Goal: Task Accomplishment & Management: Manage account settings

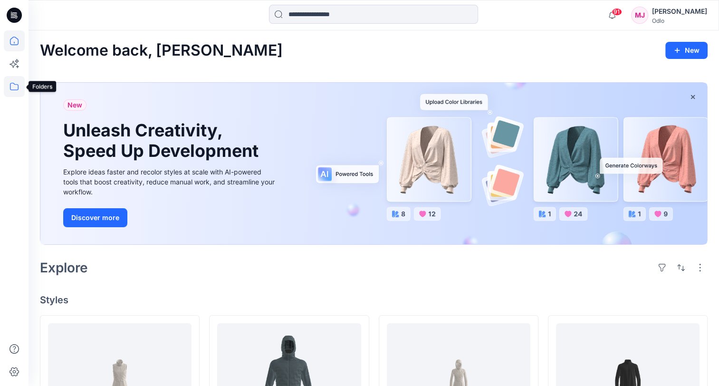
click at [18, 85] on icon at bounding box center [14, 86] width 21 height 21
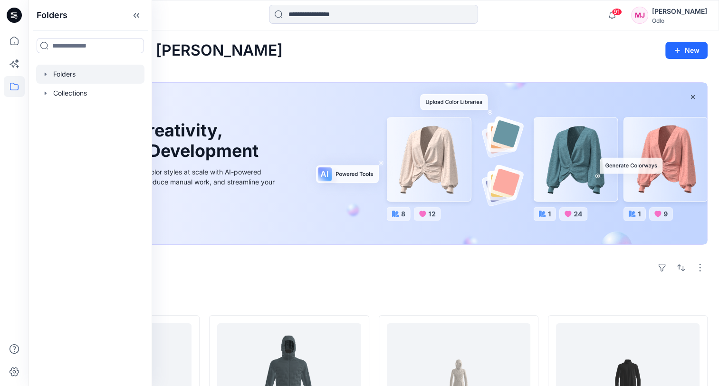
click at [66, 77] on div at bounding box center [90, 74] width 108 height 19
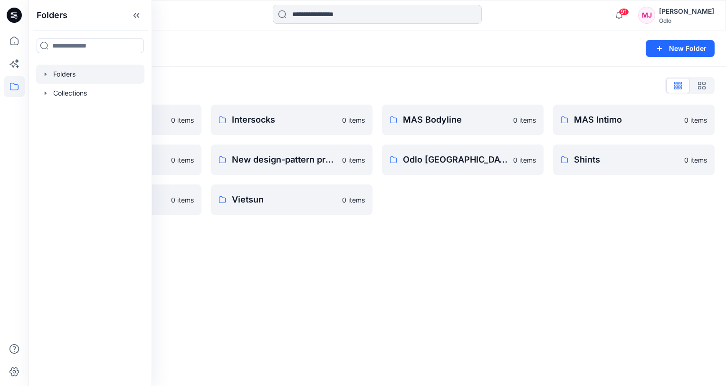
click at [354, 322] on div "Folders New Folder Folders List Gennex, Tayeh 0 items Memteks 0 items Sportstex…" at bounding box center [378, 208] width 698 height 356
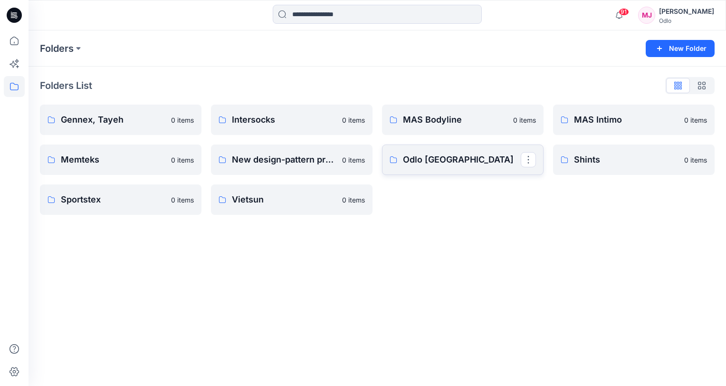
click at [421, 159] on p "Odlo [GEOGRAPHIC_DATA]" at bounding box center [462, 159] width 118 height 13
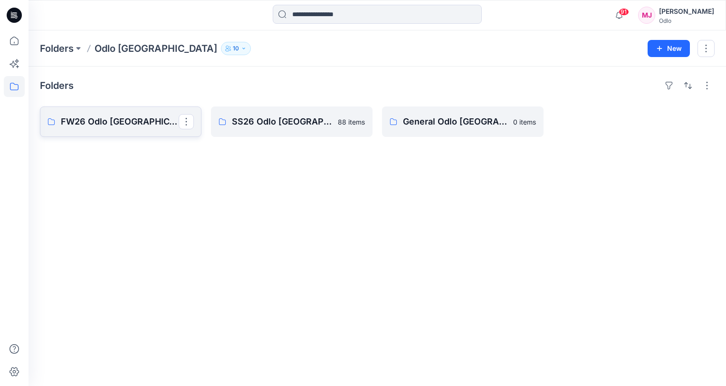
click at [103, 126] on p "FW26 Odlo [GEOGRAPHIC_DATA]" at bounding box center [120, 121] width 118 height 13
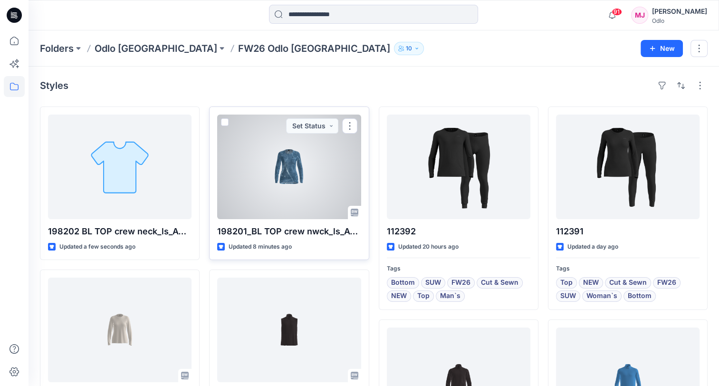
click at [299, 165] on div at bounding box center [289, 167] width 144 height 105
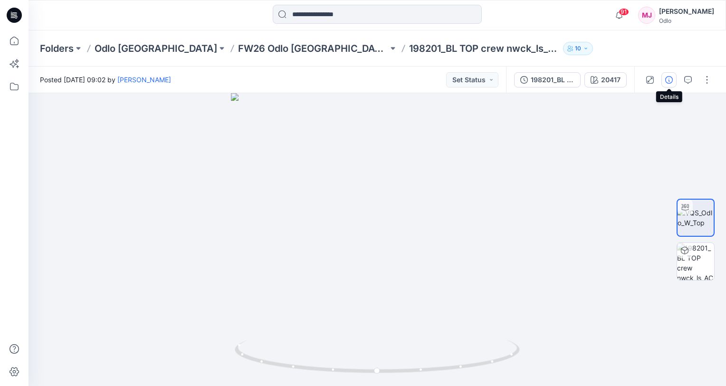
click at [670, 82] on icon "button" at bounding box center [669, 80] width 8 height 8
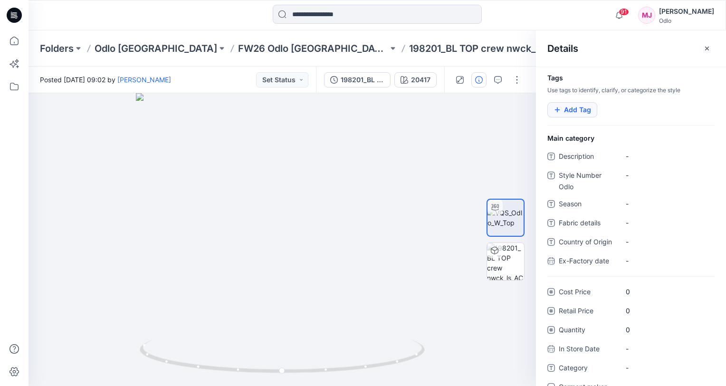
click at [567, 107] on button "Add Tag" at bounding box center [573, 109] width 50 height 15
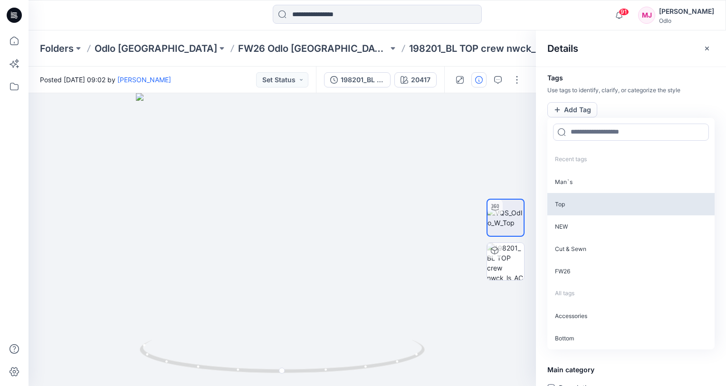
click at [578, 205] on p "Top" at bounding box center [631, 204] width 167 height 22
click at [577, 207] on p "NEW" at bounding box center [631, 203] width 167 height 22
click at [581, 206] on p "Cut & Sewn" at bounding box center [631, 203] width 167 height 22
click at [582, 204] on p "FW26" at bounding box center [631, 203] width 167 height 22
click at [582, 204] on p "SUW" at bounding box center [631, 203] width 167 height 22
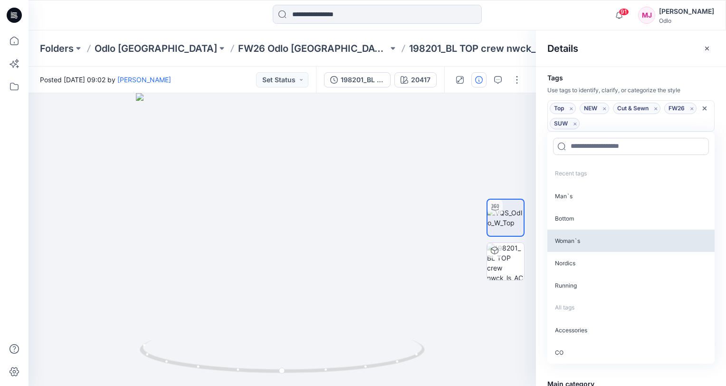
click at [590, 237] on p "Woman`s" at bounding box center [631, 241] width 167 height 22
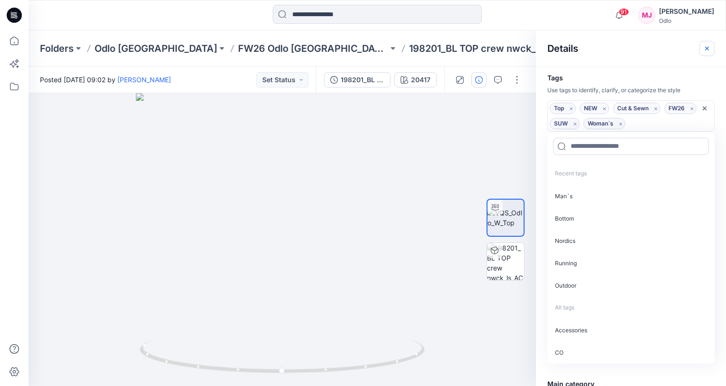
click at [706, 48] on icon "button" at bounding box center [706, 48] width 3 height 3
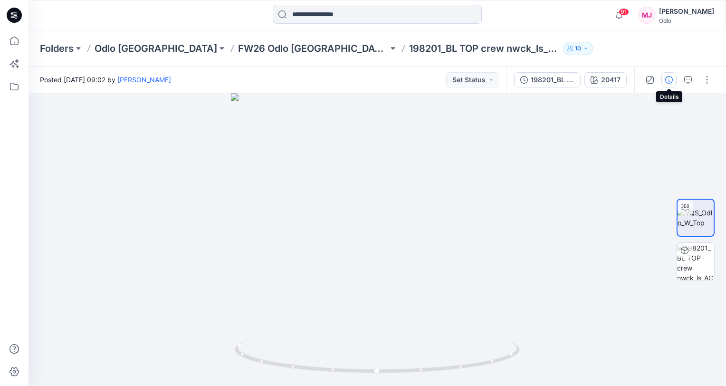
click at [669, 80] on icon "button" at bounding box center [669, 80] width 8 height 8
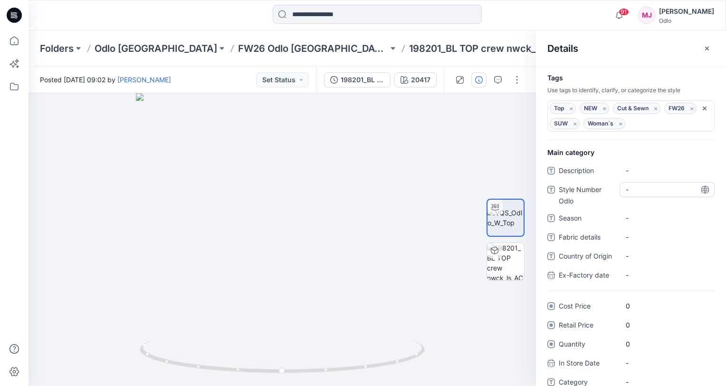
click at [651, 193] on Odlo "-" at bounding box center [667, 189] width 83 height 10
type textarea "******"
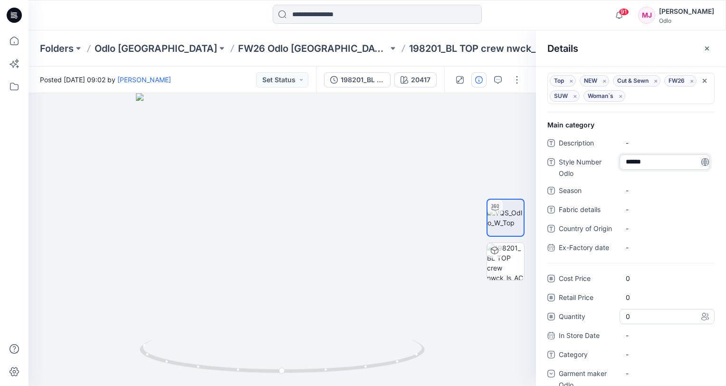
scroll to position [43, 0]
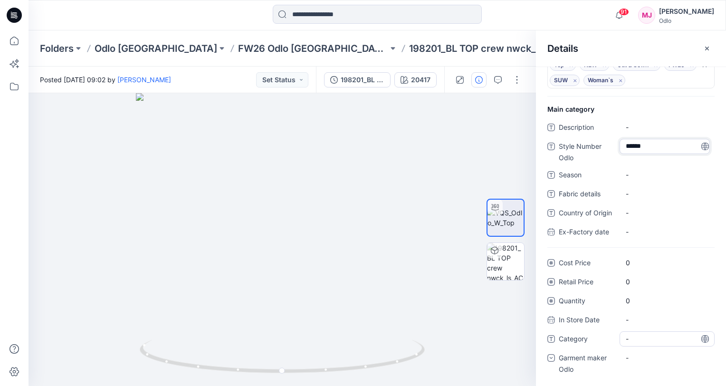
click at [639, 341] on span "-" at bounding box center [667, 339] width 83 height 10
click at [641, 357] on div "-" at bounding box center [667, 357] width 95 height 15
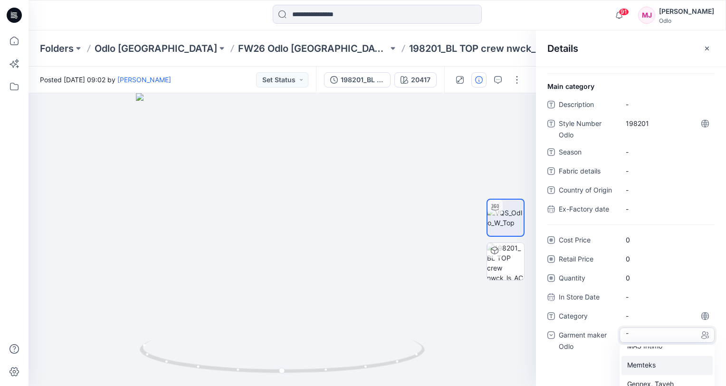
scroll to position [19, 0]
click at [667, 372] on div "Odlo [GEOGRAPHIC_DATA]" at bounding box center [667, 375] width 91 height 19
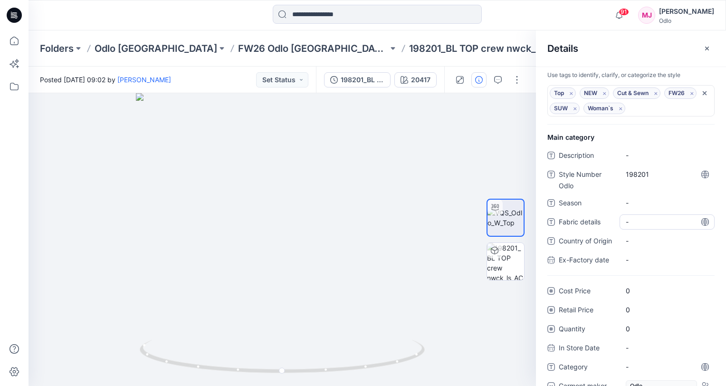
scroll to position [0, 0]
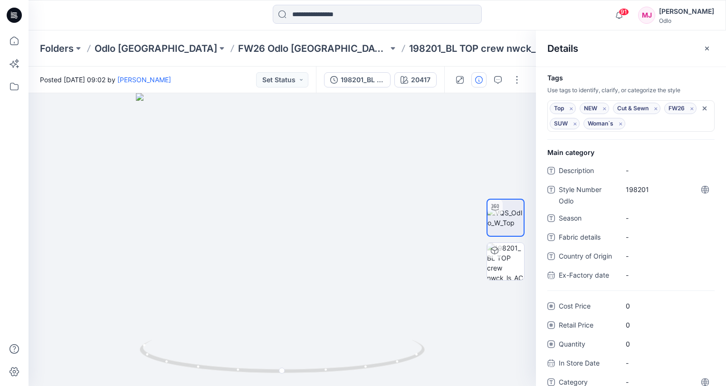
click at [537, 17] on div at bounding box center [377, 15] width 349 height 21
click at [238, 47] on p "FW26 Odlo [GEOGRAPHIC_DATA]" at bounding box center [313, 48] width 150 height 13
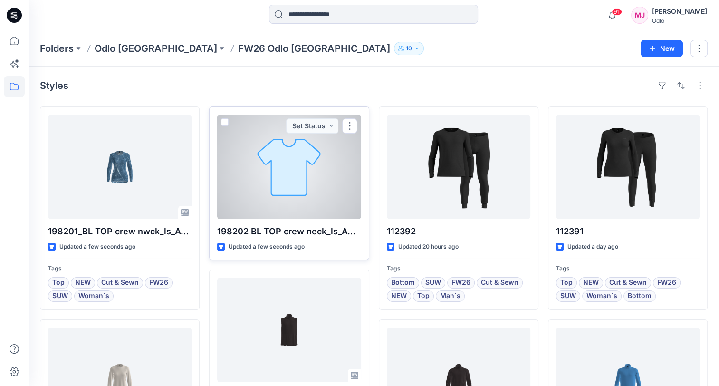
click at [305, 180] on div at bounding box center [289, 167] width 144 height 105
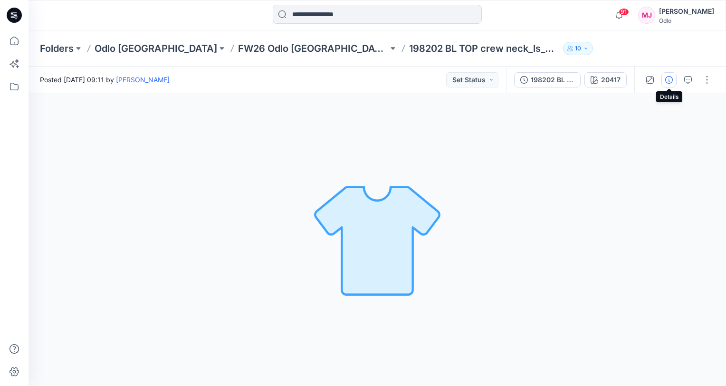
click at [670, 81] on icon "button" at bounding box center [669, 80] width 8 height 8
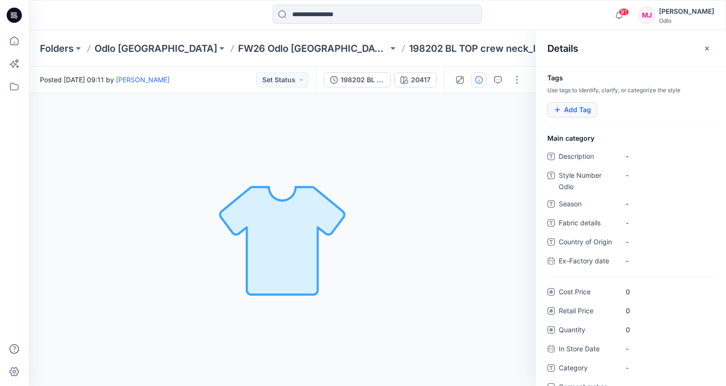
click at [567, 110] on button "Add Tag" at bounding box center [573, 109] width 50 height 15
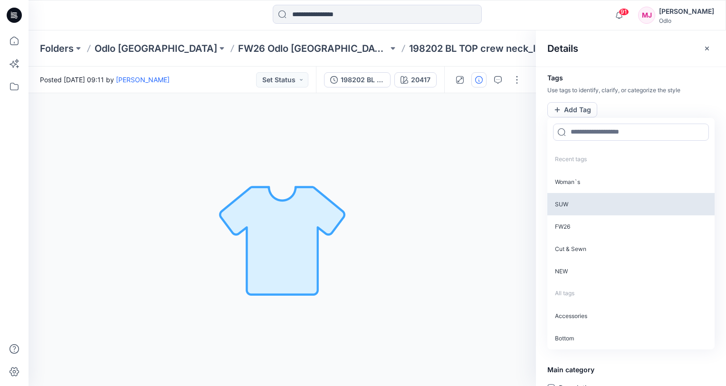
click at [572, 203] on p "SUW" at bounding box center [631, 204] width 167 height 22
click at [572, 203] on p "FW26" at bounding box center [631, 203] width 167 height 22
click at [572, 203] on p "Cut & Sewn" at bounding box center [631, 203] width 167 height 22
click at [572, 203] on p "NEW" at bounding box center [631, 203] width 167 height 22
click at [572, 203] on p "Top" at bounding box center [631, 203] width 167 height 22
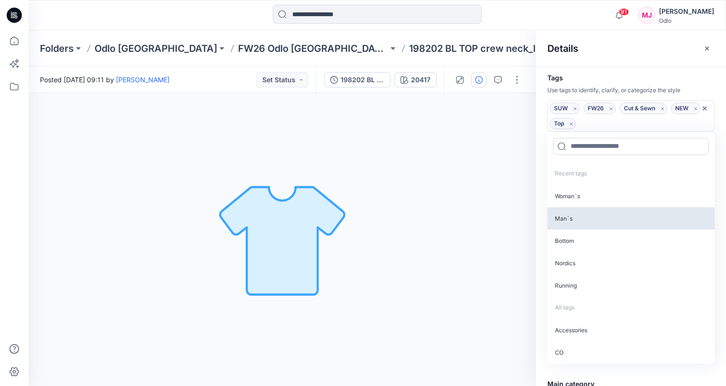
click at [568, 213] on p "Man`s" at bounding box center [631, 218] width 167 height 22
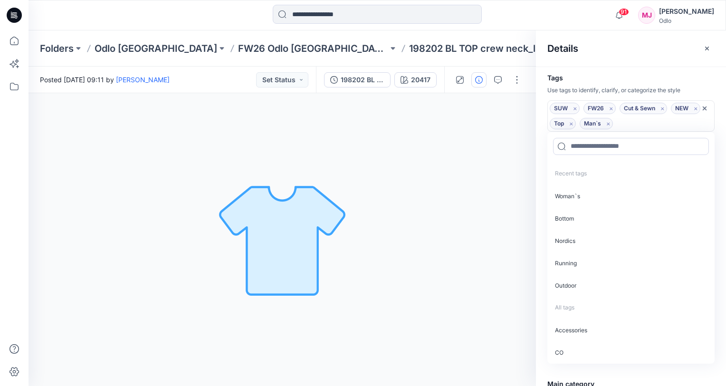
click at [669, 46] on div "Details" at bounding box center [631, 48] width 190 height 36
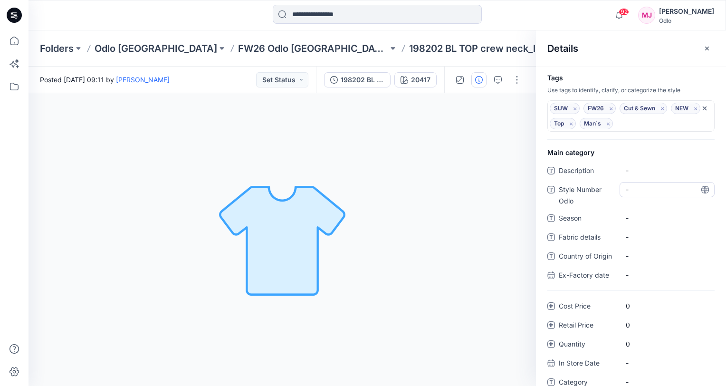
click at [647, 187] on Odlo "-" at bounding box center [667, 189] width 83 height 10
type textarea "******"
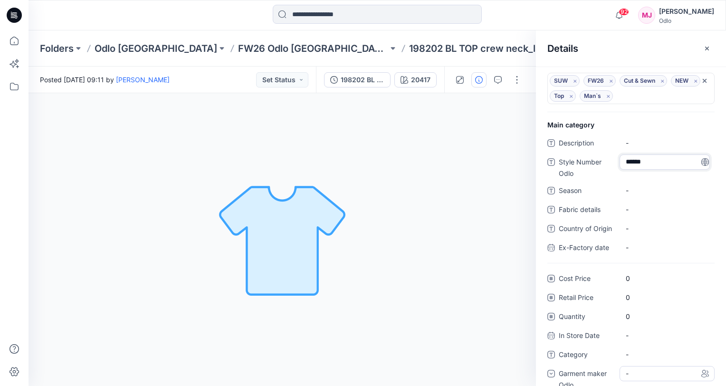
scroll to position [43, 0]
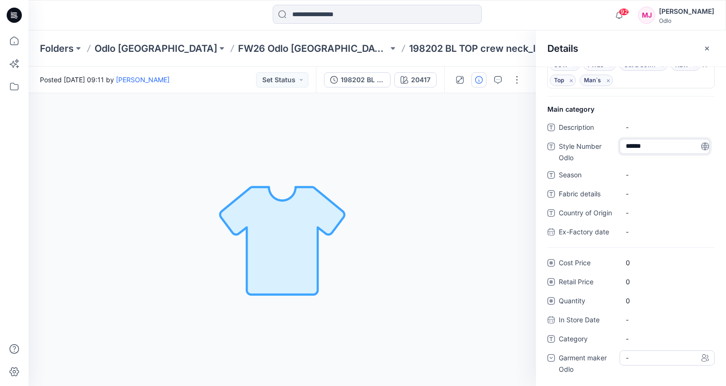
click at [658, 356] on div "-" at bounding box center [667, 357] width 95 height 15
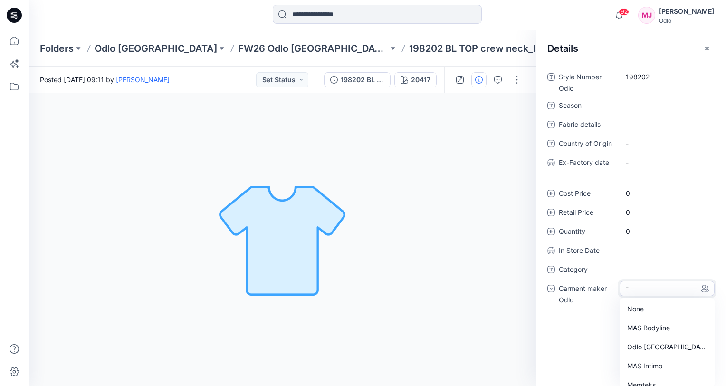
scroll to position [114, 0]
click at [656, 345] on div "Odlo [GEOGRAPHIC_DATA]" at bounding box center [667, 346] width 91 height 19
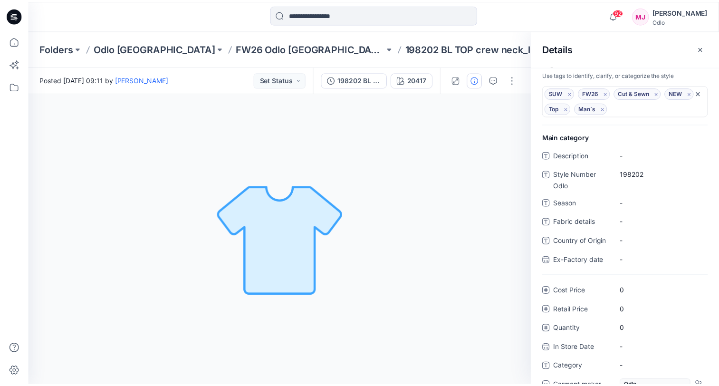
scroll to position [0, 0]
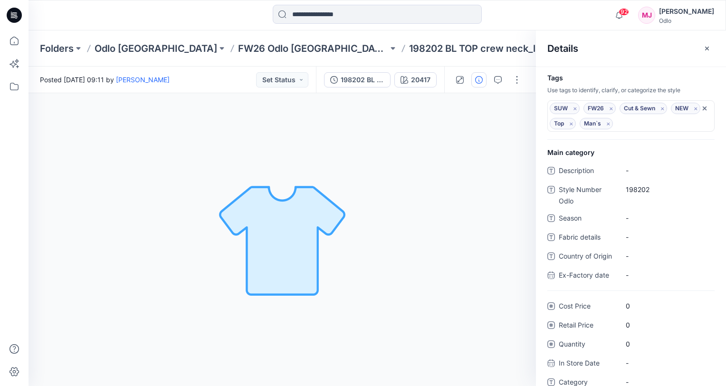
click at [502, 37] on div "Folders Odlo [GEOGRAPHIC_DATA] FW26 Odlo [GEOGRAPHIC_DATA] 198202 BL TOP crew n…" at bounding box center [378, 48] width 698 height 36
click at [707, 48] on icon "button" at bounding box center [706, 48] width 3 height 3
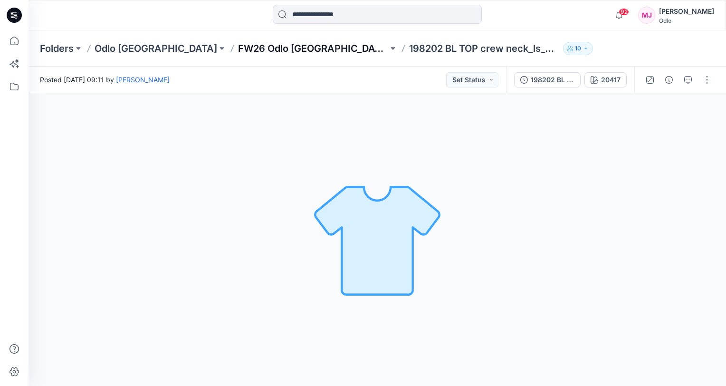
click at [250, 48] on p "FW26 Odlo [GEOGRAPHIC_DATA]" at bounding box center [313, 48] width 150 height 13
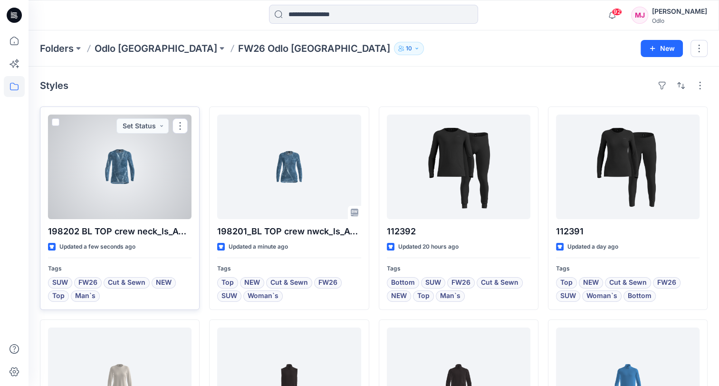
click at [133, 180] on div at bounding box center [120, 167] width 144 height 105
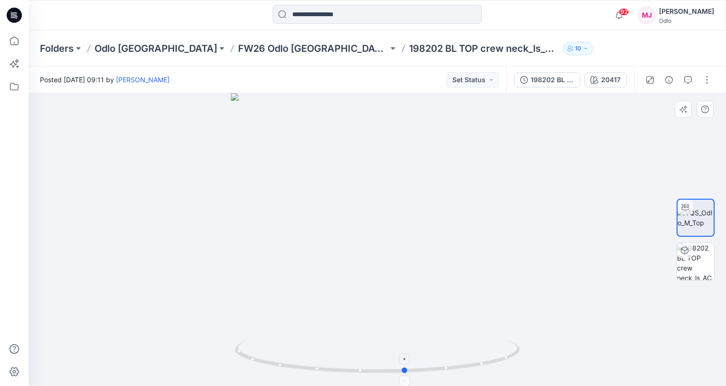
drag, startPoint x: 378, startPoint y: 369, endPoint x: 406, endPoint y: 372, distance: 28.6
click at [406, 372] on circle at bounding box center [406, 370] width 6 height 6
click at [251, 48] on p "FW26 Odlo [GEOGRAPHIC_DATA]" at bounding box center [313, 48] width 150 height 13
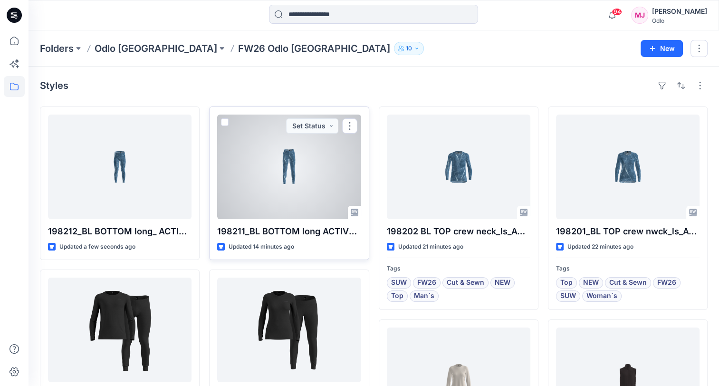
click at [306, 196] on div at bounding box center [289, 167] width 144 height 105
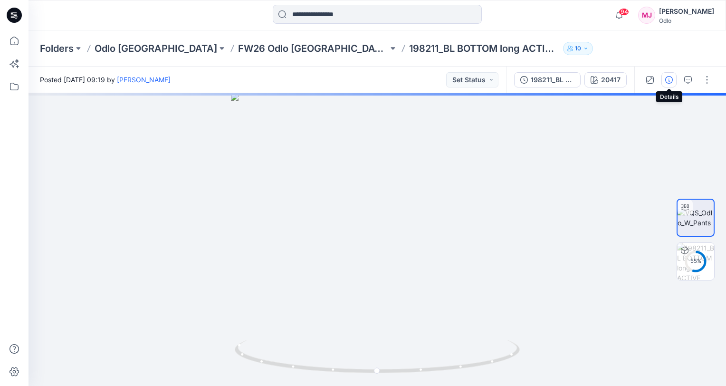
click at [669, 82] on icon "button" at bounding box center [669, 80] width 8 height 8
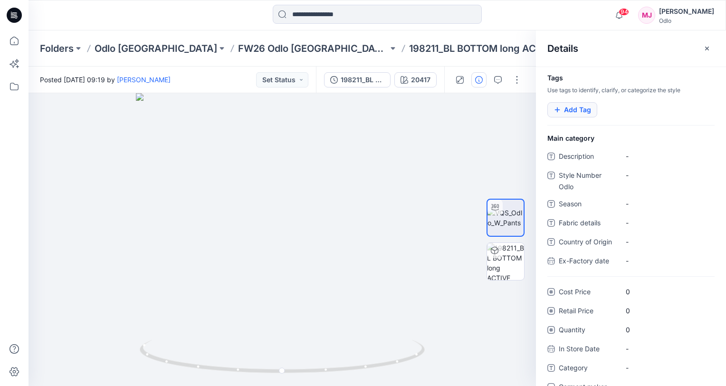
click at [584, 111] on button "Add Tag" at bounding box center [573, 109] width 50 height 15
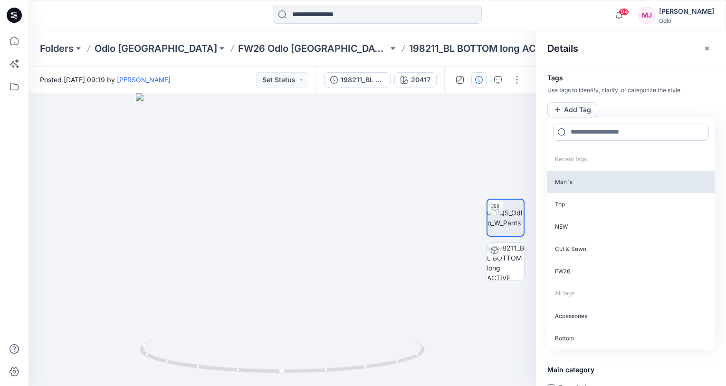
click at [570, 184] on p "Man`s" at bounding box center [631, 182] width 167 height 22
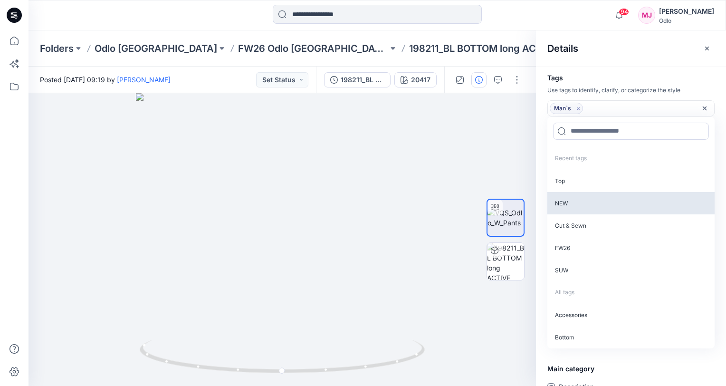
click at [570, 198] on p "NEW" at bounding box center [631, 203] width 167 height 22
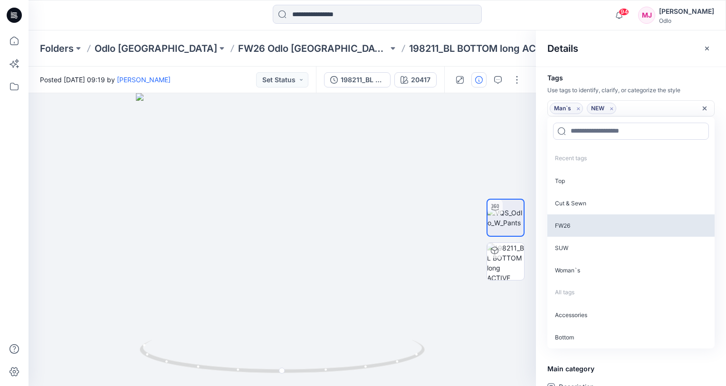
drag, startPoint x: 578, startPoint y: 200, endPoint x: 578, endPoint y: 204, distance: 4.8
click at [578, 200] on p "Cut & Sewn" at bounding box center [631, 203] width 167 height 22
click at [578, 207] on p "FW26" at bounding box center [631, 203] width 167 height 22
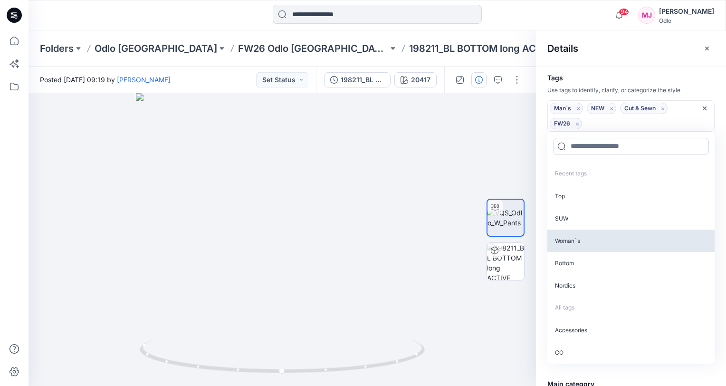
click at [578, 212] on p "SUW" at bounding box center [631, 218] width 167 height 22
click at [587, 243] on p "Bottom" at bounding box center [631, 241] width 167 height 22
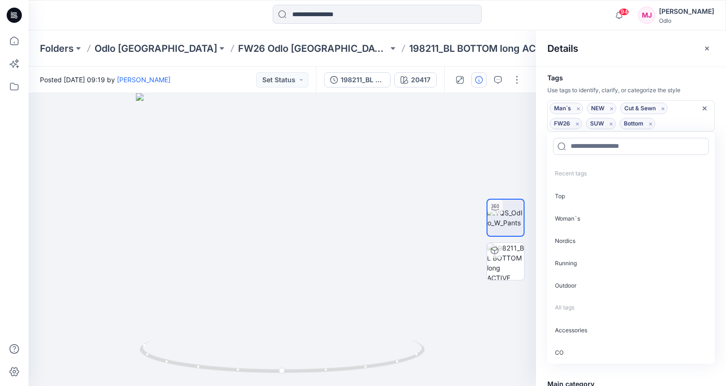
click at [629, 56] on div "Details" at bounding box center [631, 48] width 190 height 36
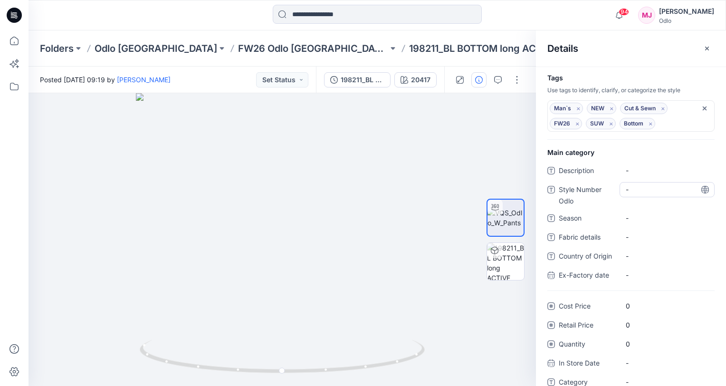
click at [634, 192] on Odlo "-" at bounding box center [667, 189] width 83 height 10
type textarea "******"
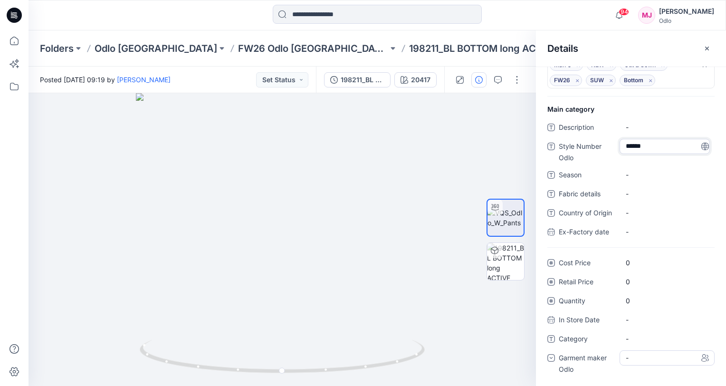
click at [645, 359] on div "-" at bounding box center [667, 357] width 95 height 15
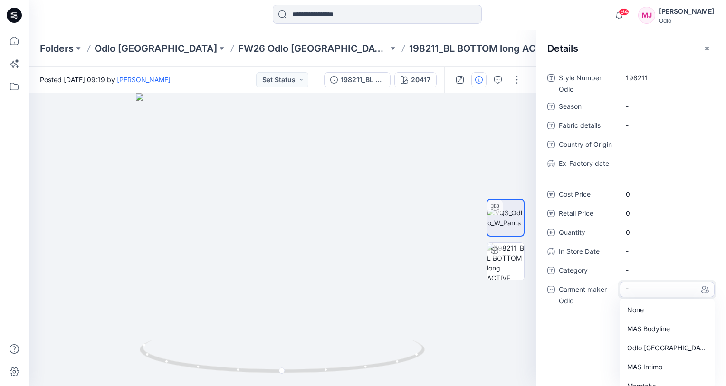
scroll to position [114, 0]
click at [648, 347] on div "Odlo [GEOGRAPHIC_DATA]" at bounding box center [667, 346] width 91 height 19
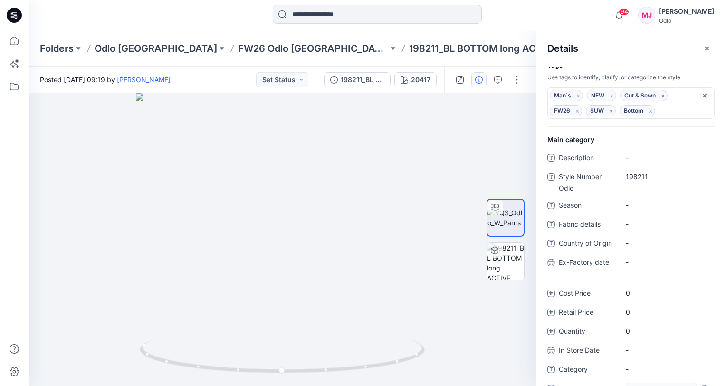
scroll to position [0, 0]
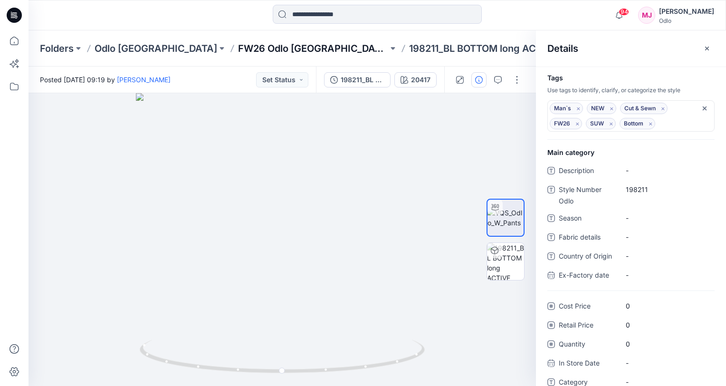
click at [238, 51] on p "FW26 Odlo [GEOGRAPHIC_DATA]" at bounding box center [313, 48] width 150 height 13
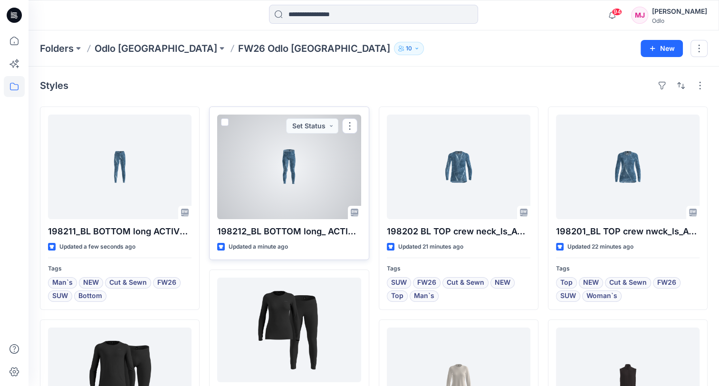
click at [288, 185] on div at bounding box center [289, 167] width 144 height 105
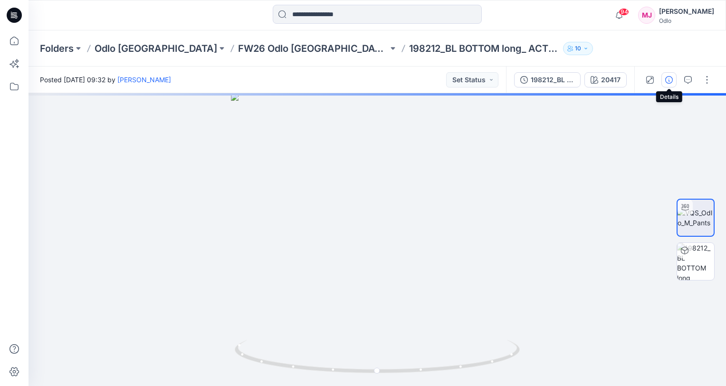
click at [670, 80] on icon "button" at bounding box center [669, 80] width 8 height 8
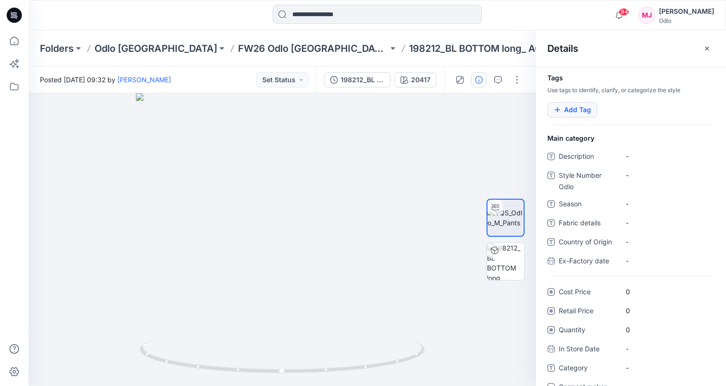
drag, startPoint x: 563, startPoint y: 105, endPoint x: 578, endPoint y: 110, distance: 15.6
click at [564, 105] on button "Add Tag" at bounding box center [573, 109] width 50 height 15
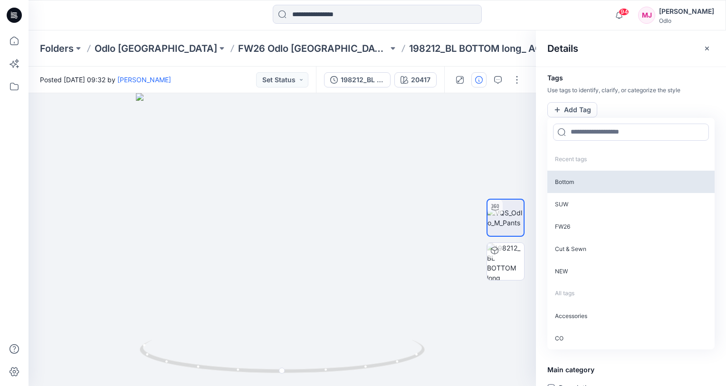
click at [609, 181] on p "Bottom" at bounding box center [631, 182] width 167 height 22
click at [609, 181] on p "SUW" at bounding box center [631, 181] width 167 height 22
click at [609, 181] on p "FW26" at bounding box center [631, 181] width 167 height 22
click at [609, 181] on p "Cut & Sewn" at bounding box center [631, 181] width 167 height 22
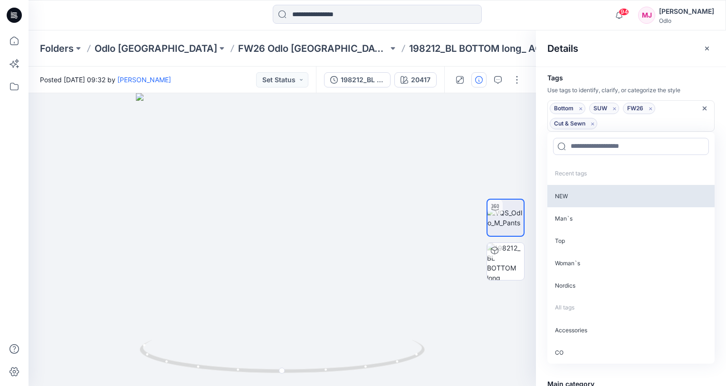
click at [607, 194] on p "NEW" at bounding box center [631, 196] width 167 height 22
click at [605, 198] on p "Man`s" at bounding box center [631, 196] width 167 height 22
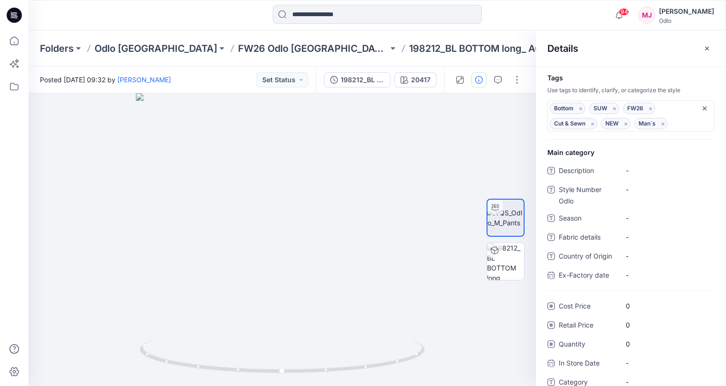
click at [602, 56] on div "Details" at bounding box center [631, 48] width 190 height 36
click at [650, 189] on Odlo "-" at bounding box center [667, 189] width 83 height 10
type textarea "******"
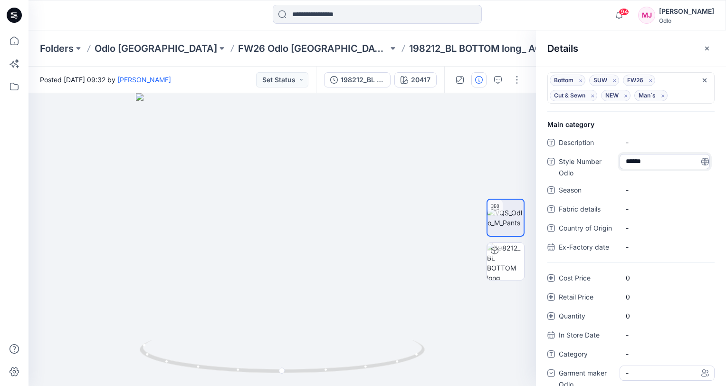
scroll to position [43, 0]
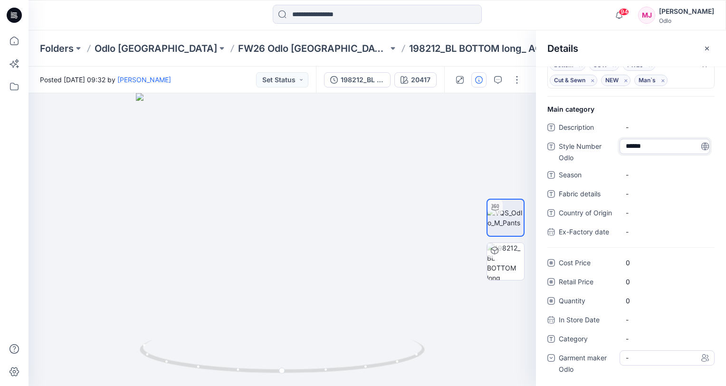
click at [657, 358] on div "-" at bounding box center [667, 357] width 95 height 15
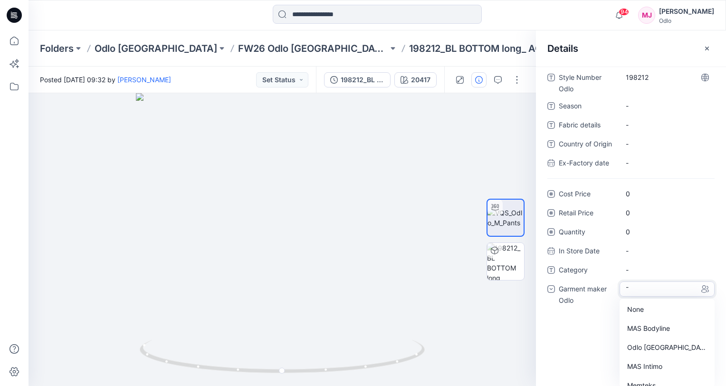
scroll to position [114, 0]
click at [656, 348] on div "Odlo [GEOGRAPHIC_DATA]" at bounding box center [667, 346] width 91 height 19
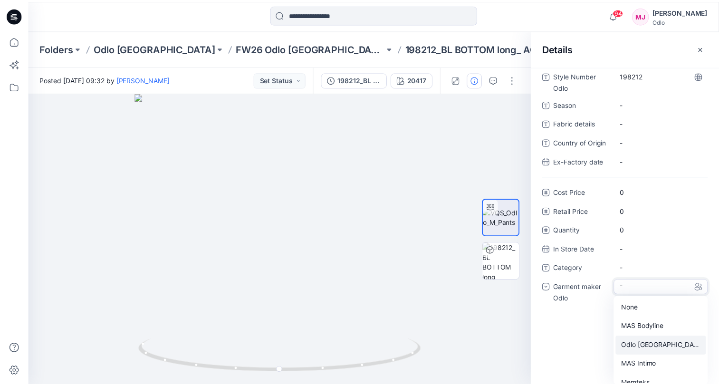
scroll to position [43, 0]
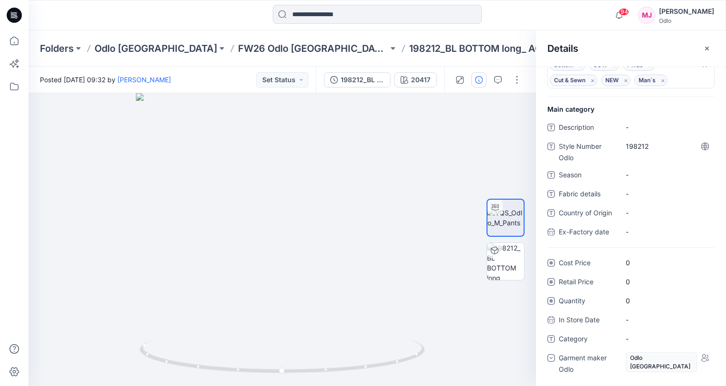
click at [578, 17] on div "94 Notifications [PERSON_NAME] shared 314151_Vest ZEROWEIGHT INSULATOR_SMS_3D i…" at bounding box center [377, 15] width 697 height 21
click at [511, 34] on div "Folders Odlo [GEOGRAPHIC_DATA] FW26 Odlo [GEOGRAPHIC_DATA] 198212_BL BOTTOM lon…" at bounding box center [378, 48] width 698 height 36
drag, startPoint x: 708, startPoint y: 49, endPoint x: 693, endPoint y: 51, distance: 15.3
click at [708, 49] on icon "button" at bounding box center [707, 49] width 8 height 8
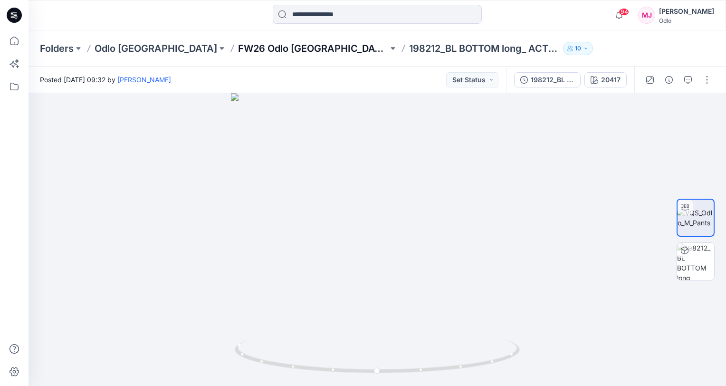
click at [238, 46] on p "FW26 Odlo [GEOGRAPHIC_DATA]" at bounding box center [313, 48] width 150 height 13
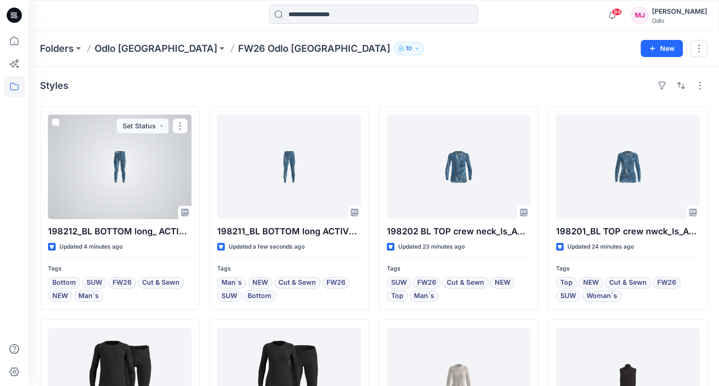
click at [126, 161] on div at bounding box center [120, 167] width 144 height 105
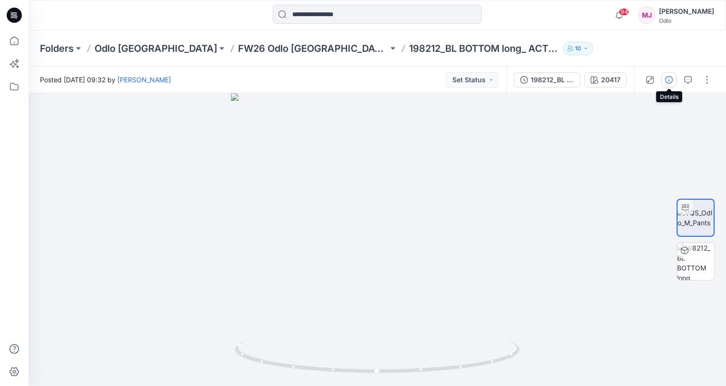
click at [673, 81] on icon "button" at bounding box center [669, 80] width 8 height 8
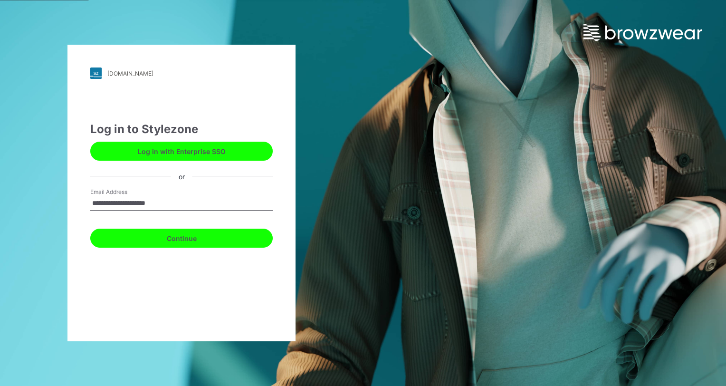
click at [177, 240] on button "Continue" at bounding box center [181, 238] width 183 height 19
